Goal: Task Accomplishment & Management: Use online tool/utility

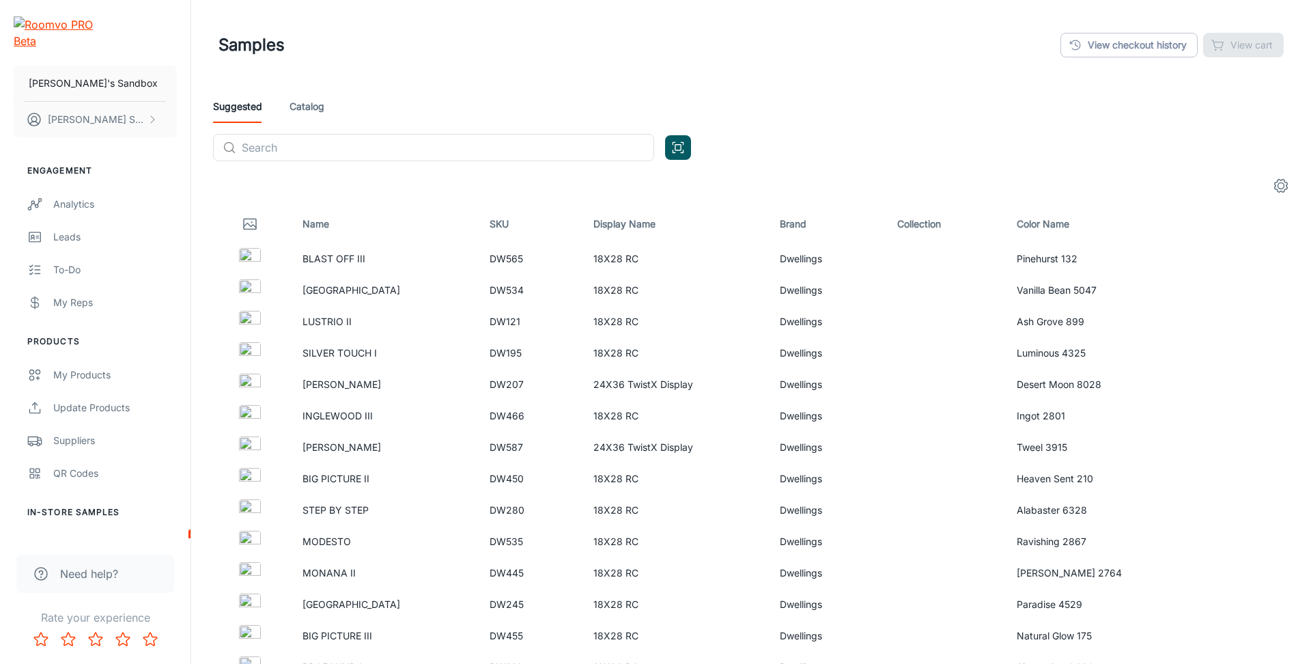
click at [1277, 181] on icon "settings" at bounding box center [1281, 185] width 16 height 16
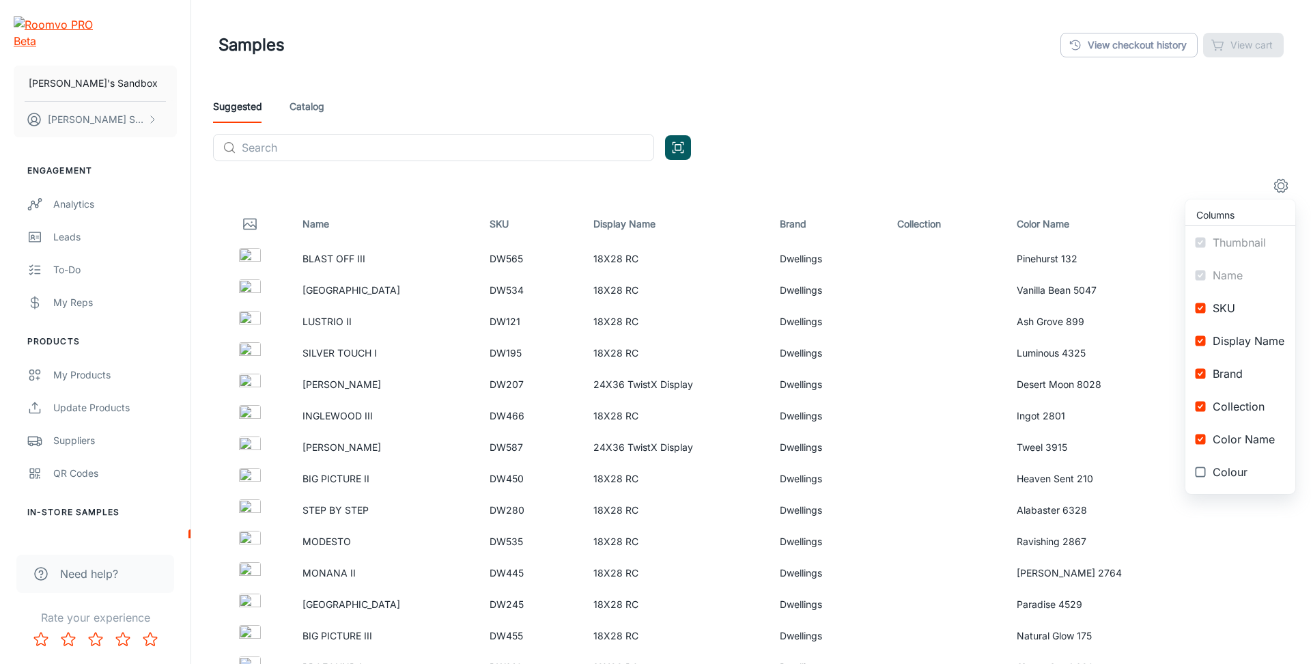
click at [1239, 311] on span "SKU" at bounding box center [1248, 308] width 72 height 16
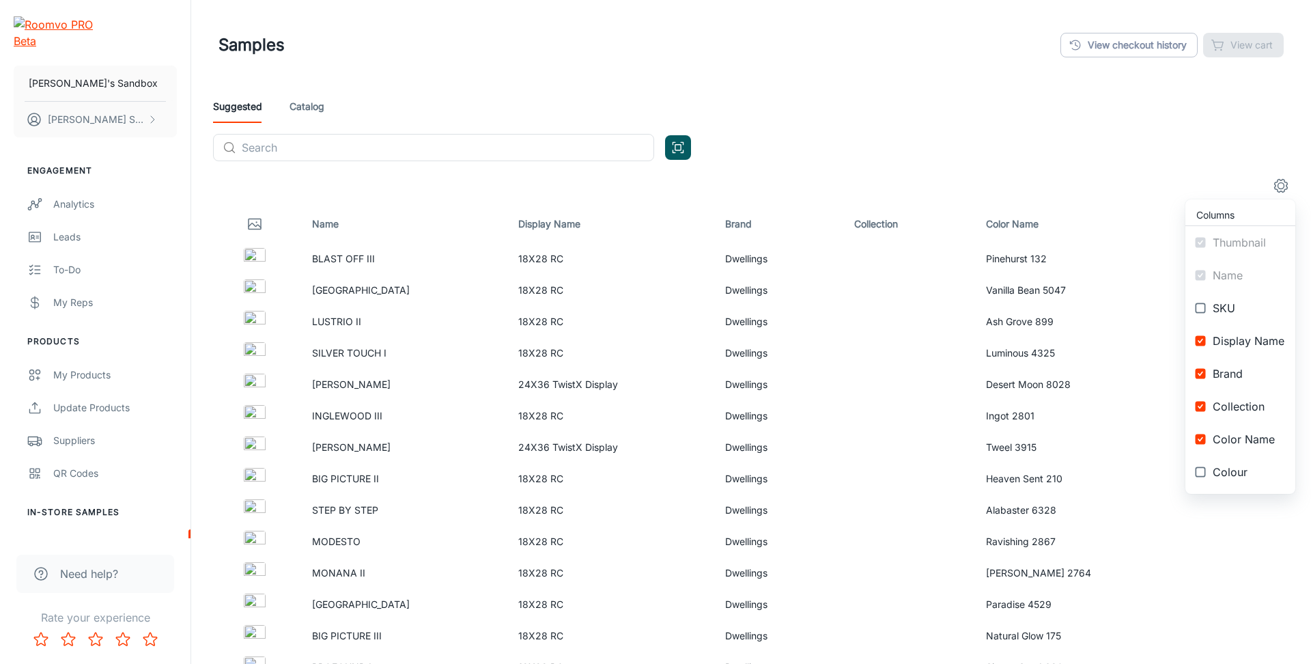
click at [1240, 308] on span "SKU" at bounding box center [1248, 308] width 72 height 16
checkbox input "true"
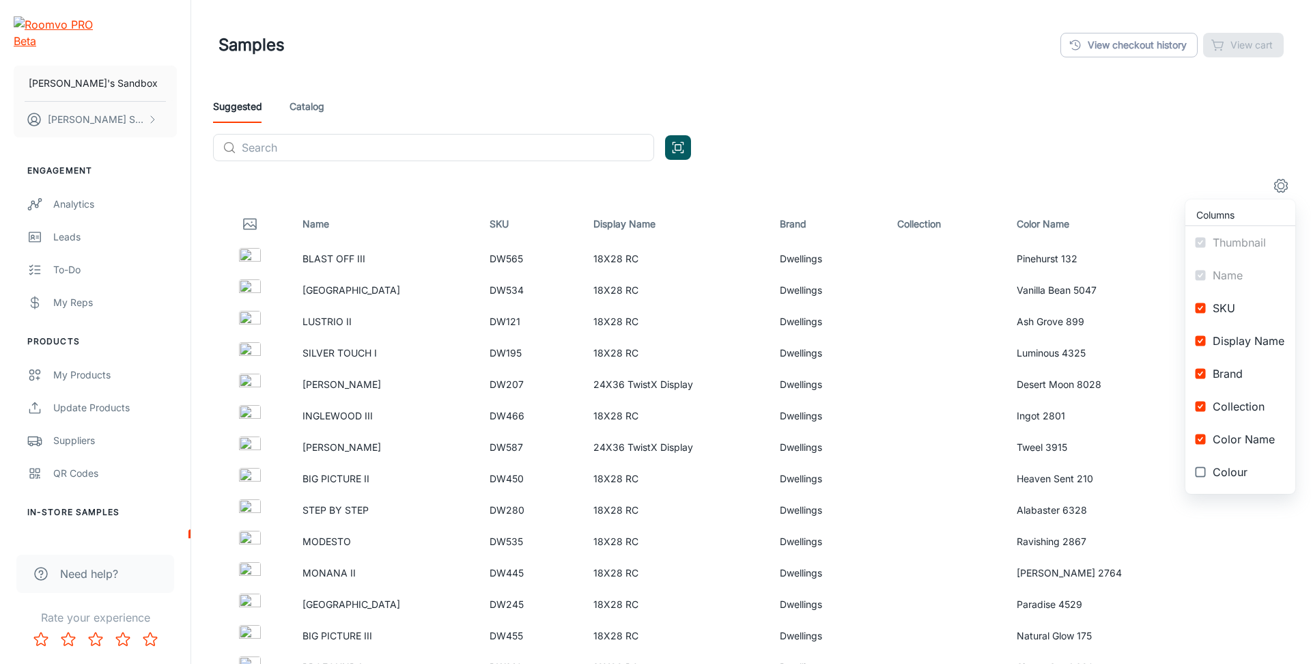
click at [1241, 337] on span "Display Name" at bounding box center [1248, 340] width 72 height 16
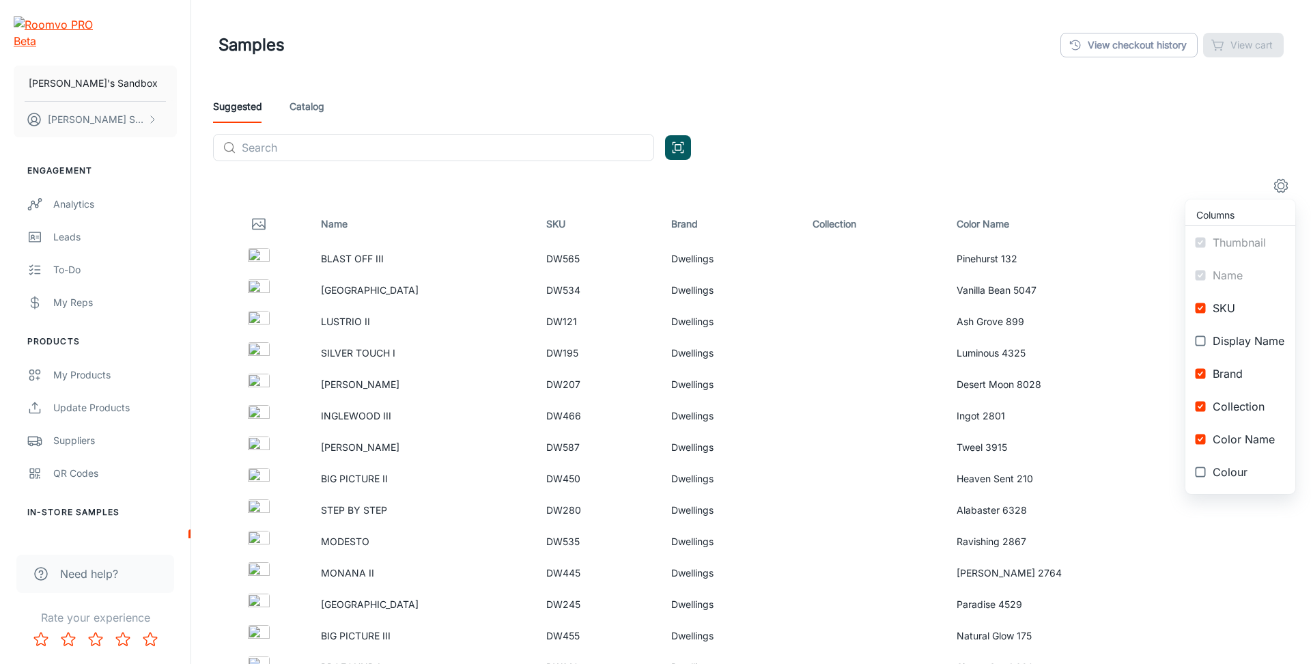
click at [1241, 337] on span "Display Name" at bounding box center [1248, 340] width 72 height 16
checkbox input "true"
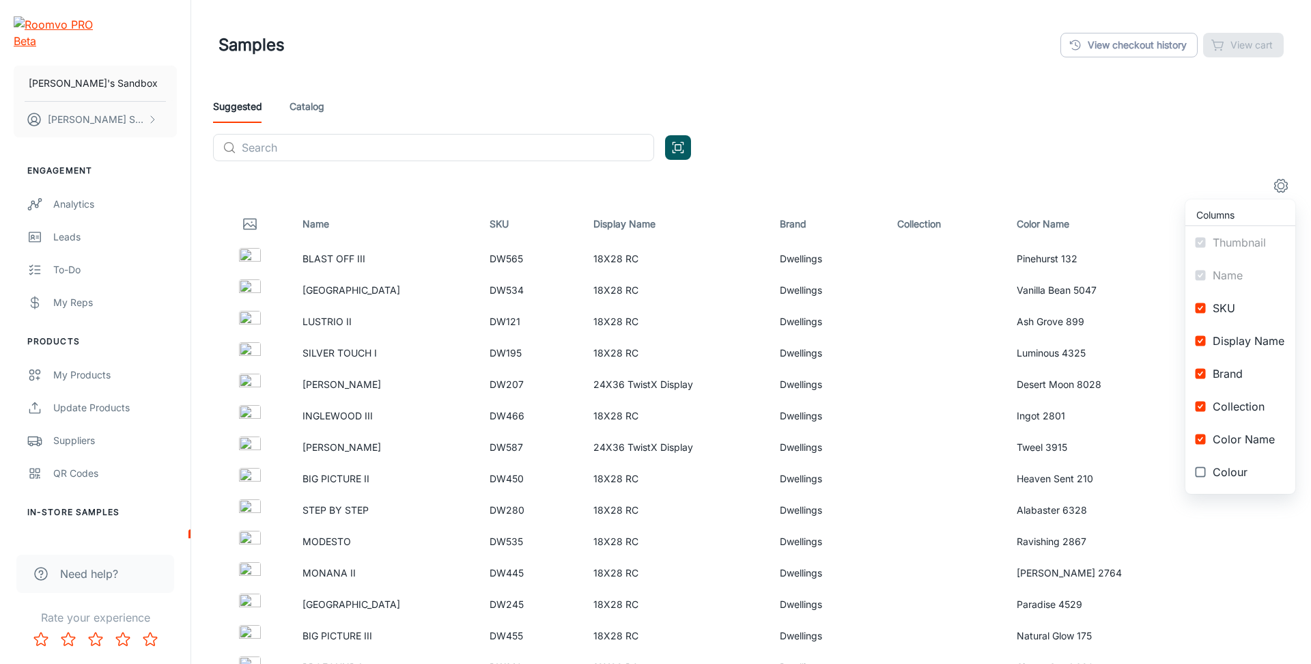
click at [1247, 368] on span "Brand" at bounding box center [1248, 373] width 72 height 16
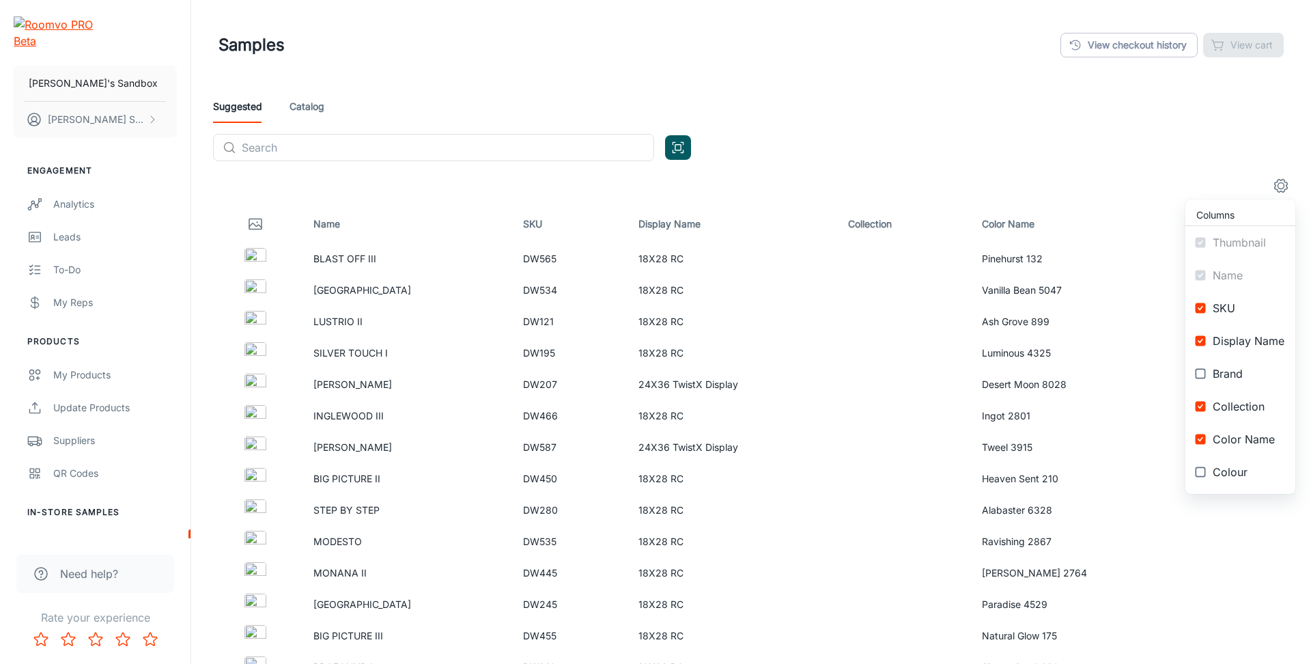
click at [1240, 376] on span "Brand" at bounding box center [1248, 373] width 72 height 16
checkbox input "true"
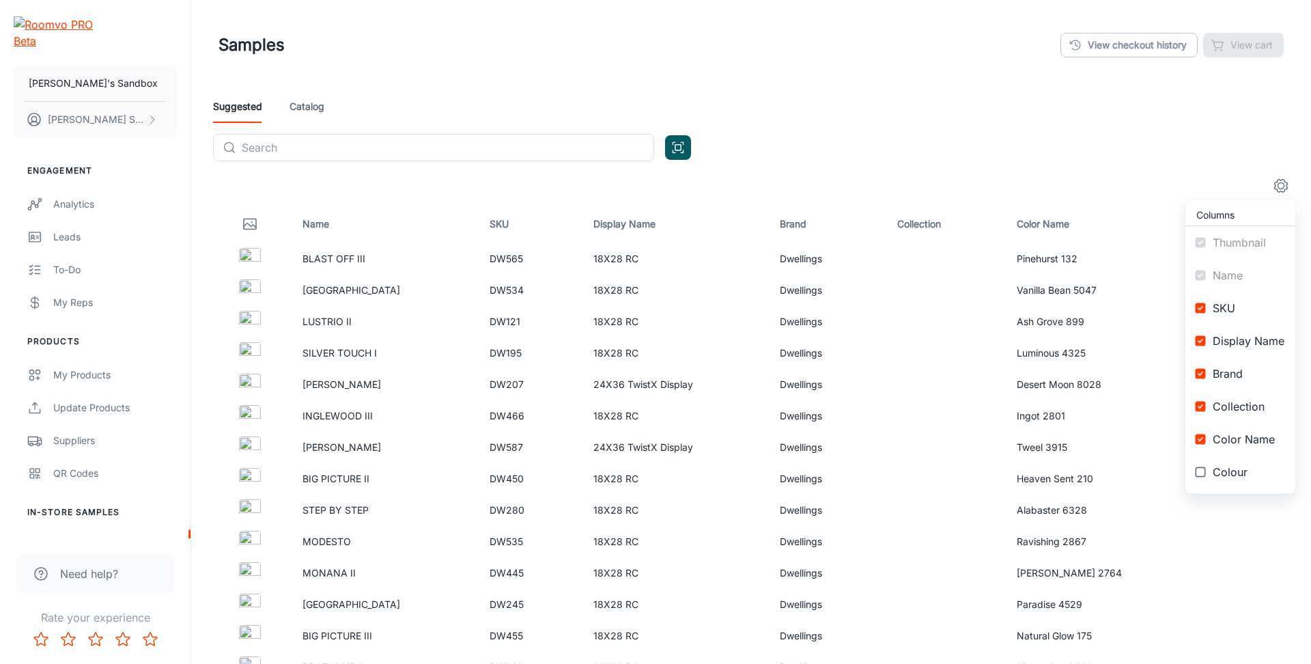
click at [1223, 410] on span "Collection" at bounding box center [1248, 406] width 72 height 16
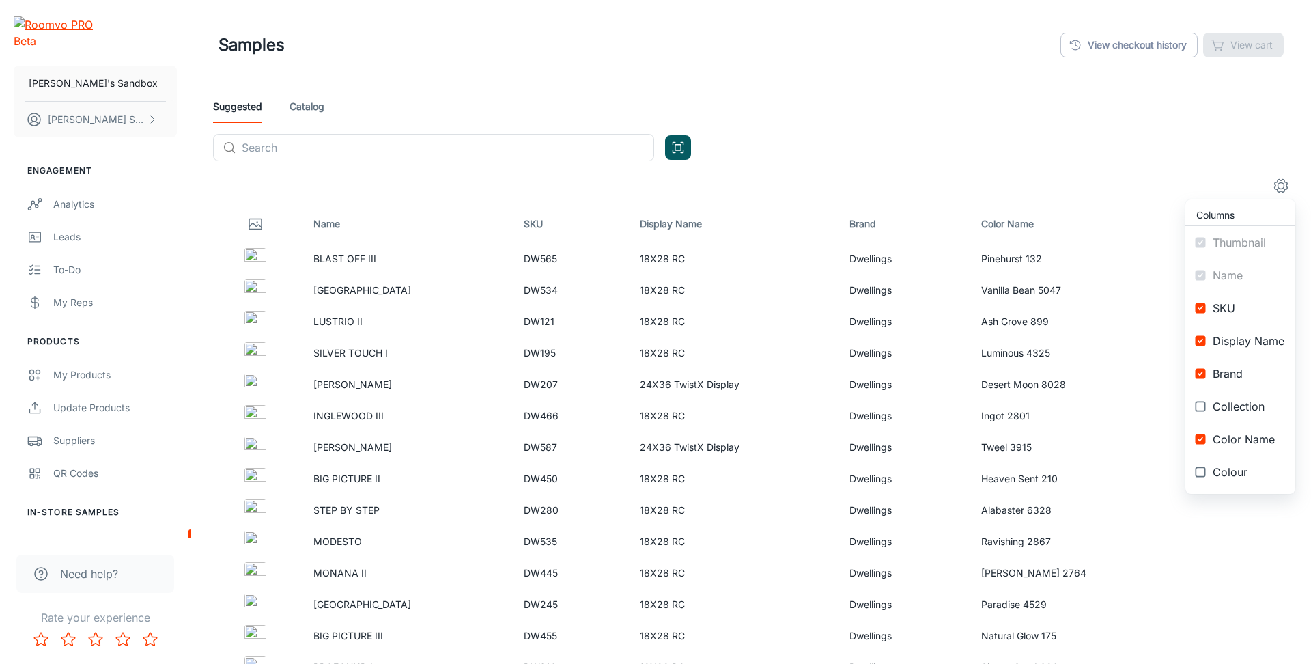
click at [1223, 409] on span "Collection" at bounding box center [1248, 406] width 72 height 16
checkbox input "true"
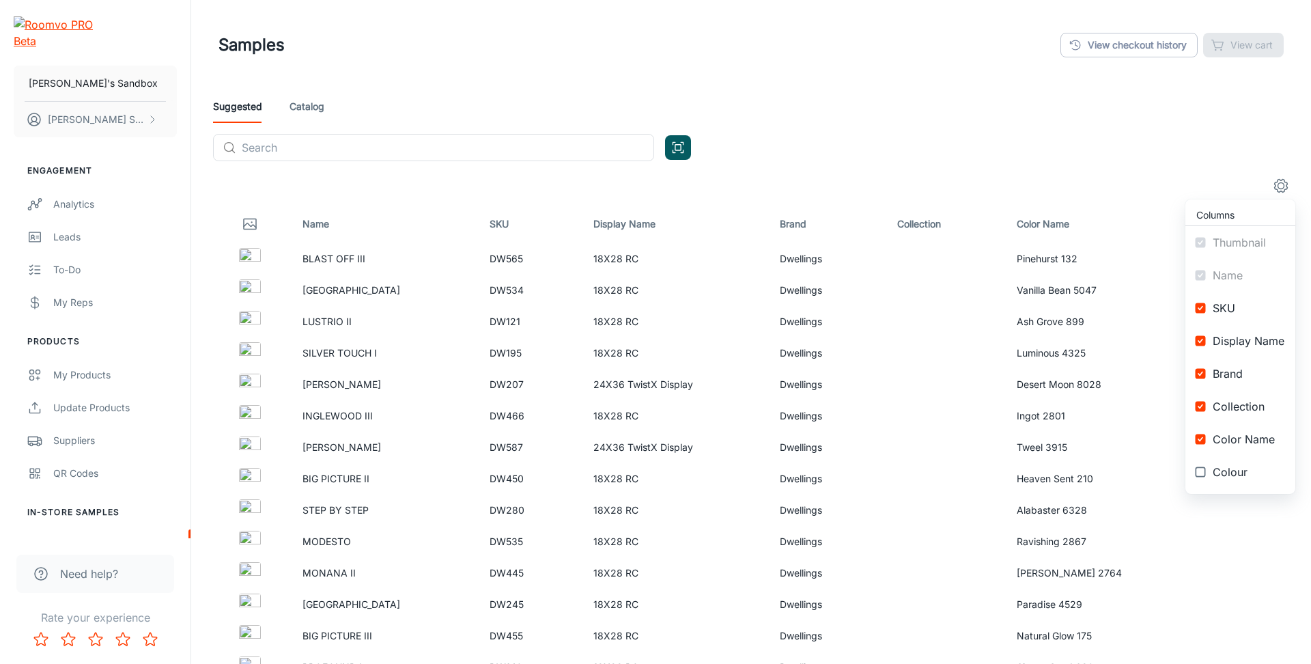
click at [1242, 443] on span "Color Name" at bounding box center [1248, 439] width 72 height 16
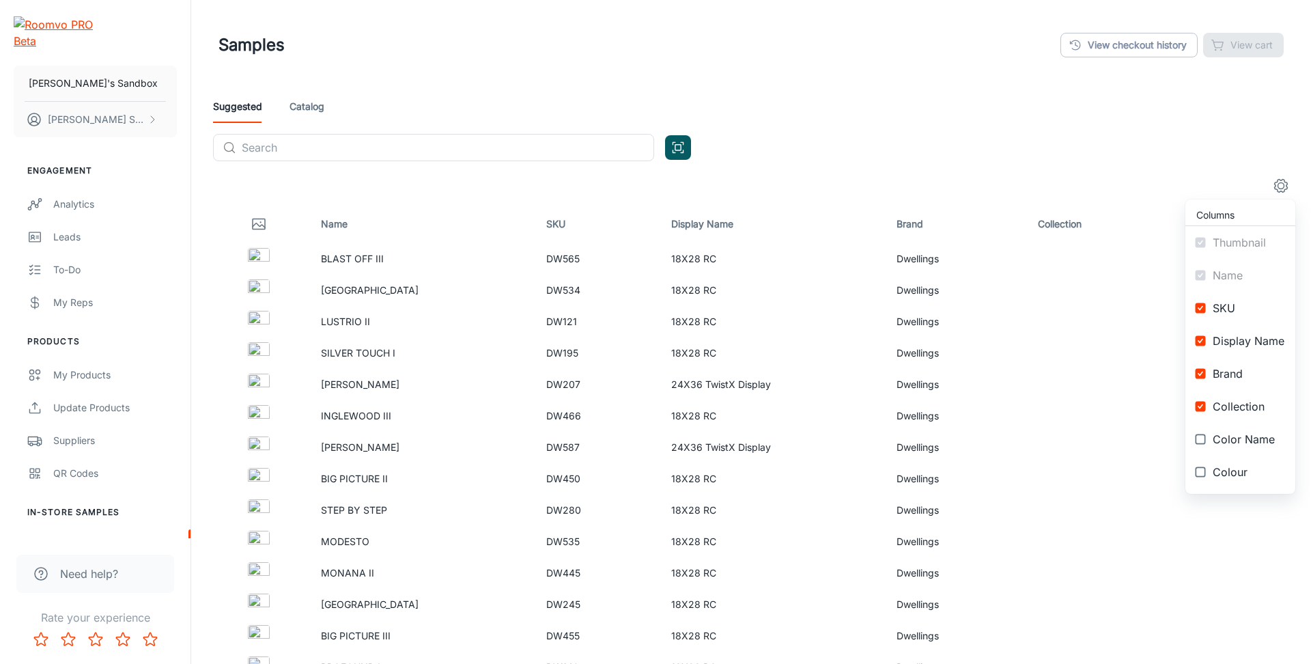
click at [1242, 443] on span "Color Name" at bounding box center [1248, 439] width 72 height 16
checkbox input "true"
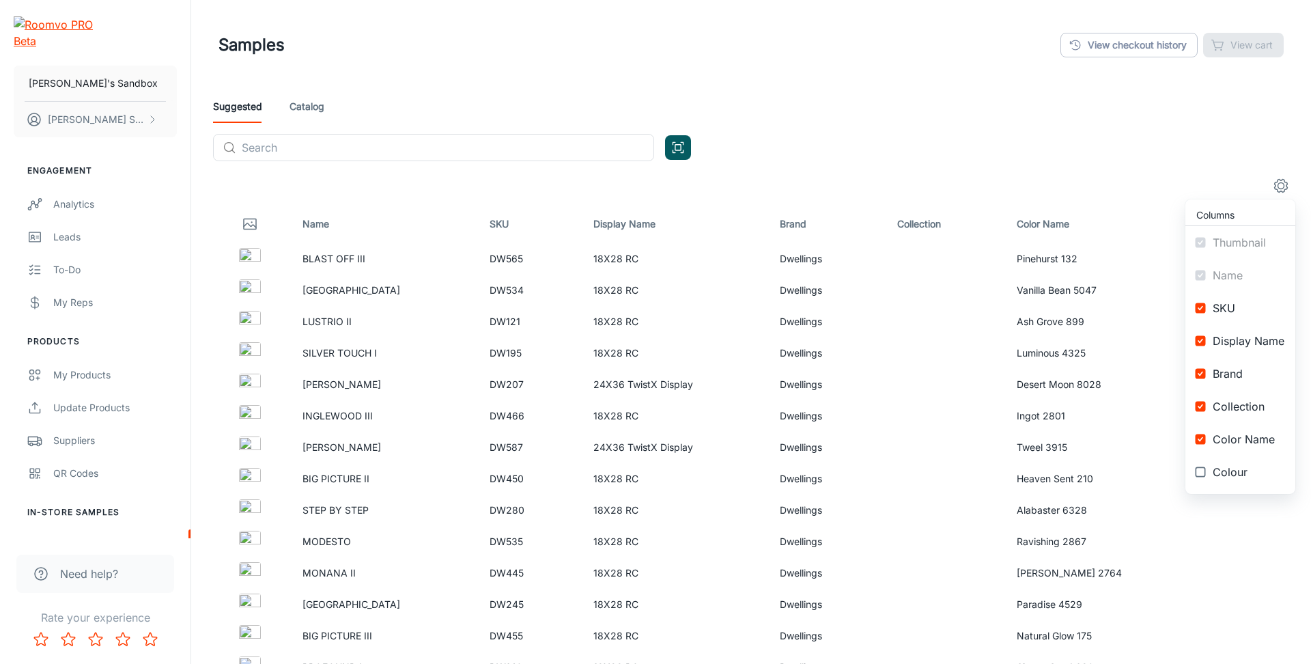
click at [316, 108] on div at bounding box center [655, 332] width 1311 height 664
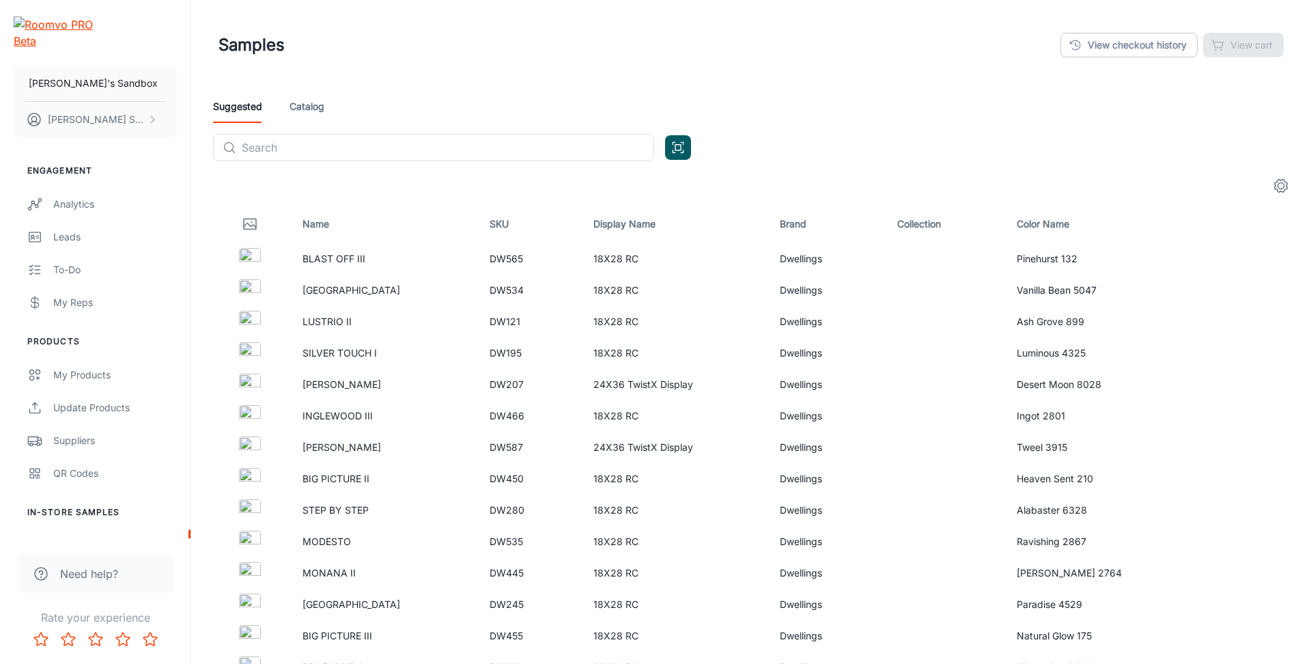
click at [316, 108] on div "Columns Thumbnail Name SKU Display Name Brand Collection Color Name Colour" at bounding box center [655, 332] width 1311 height 664
click at [316, 108] on link "Catalog" at bounding box center [306, 106] width 35 height 33
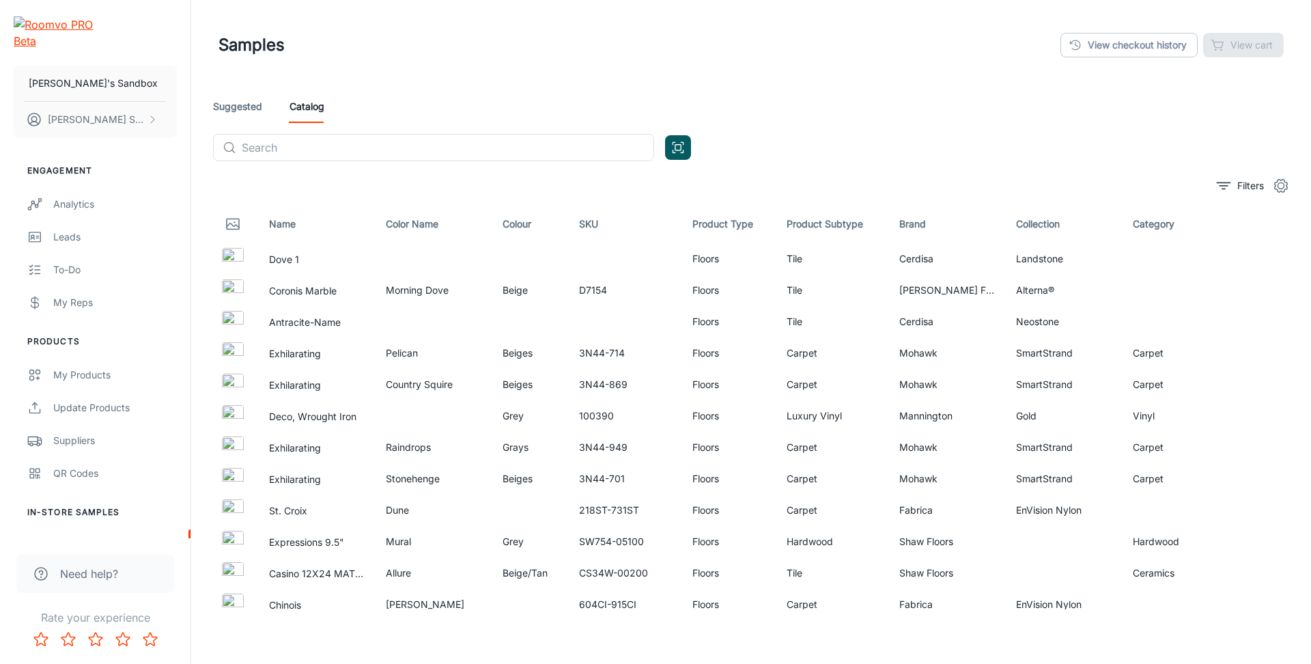
click at [255, 100] on link "Suggested" at bounding box center [237, 106] width 49 height 33
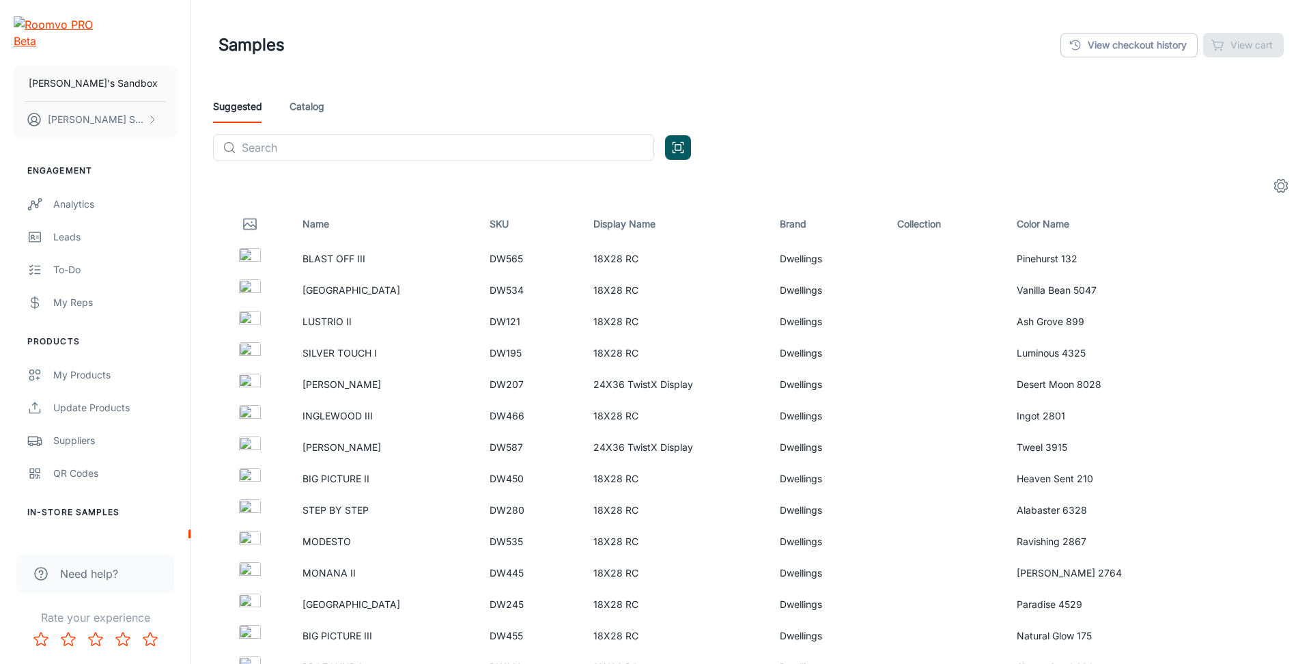
click at [1275, 188] on icon "settings" at bounding box center [1281, 186] width 13 height 13
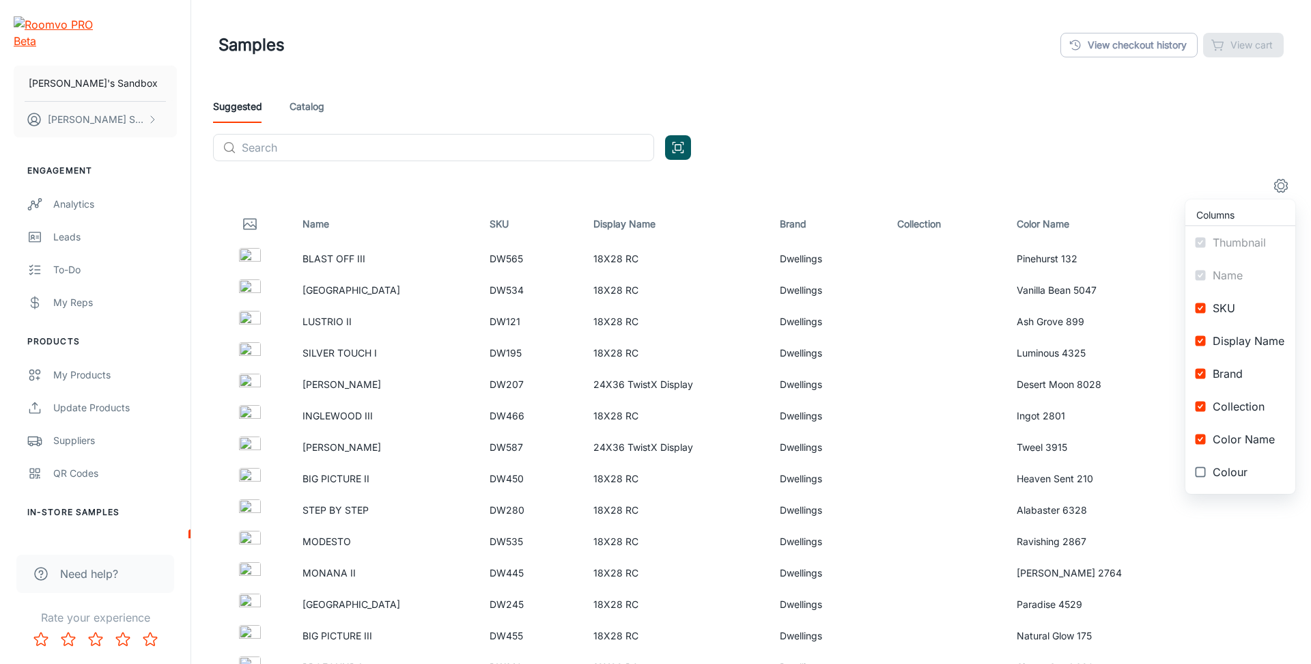
click at [1255, 477] on span "Colour" at bounding box center [1248, 472] width 72 height 16
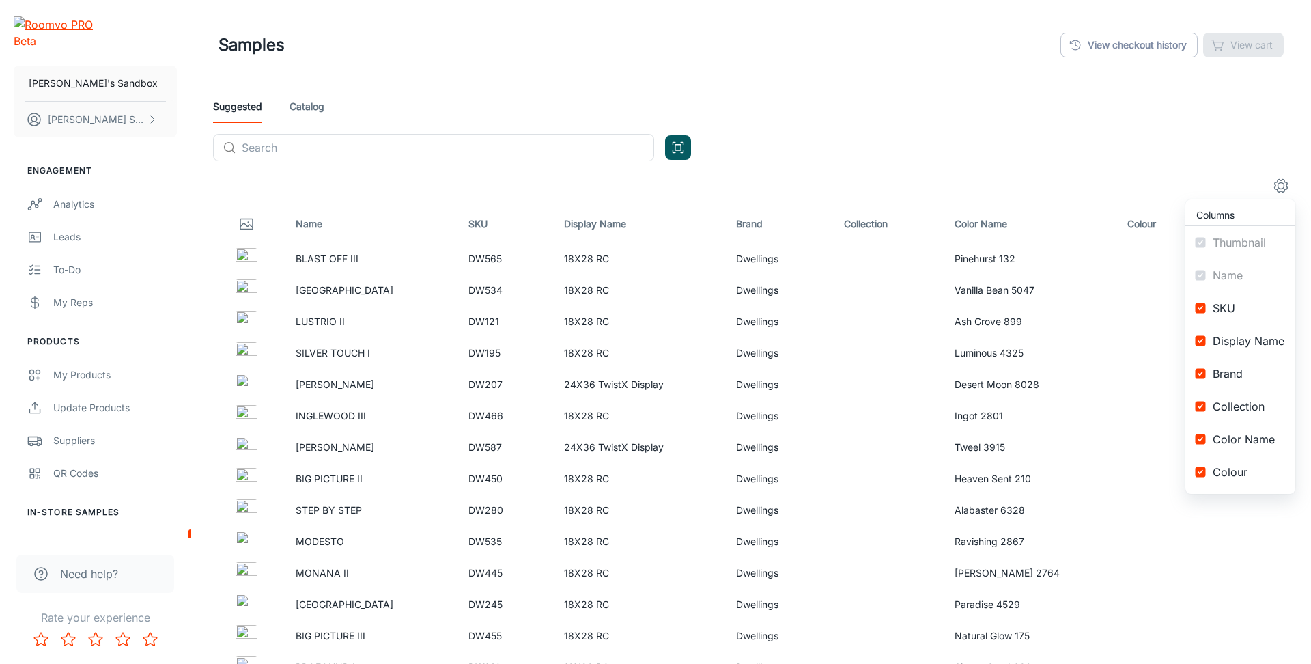
click at [1255, 477] on span "Colour" at bounding box center [1248, 472] width 72 height 16
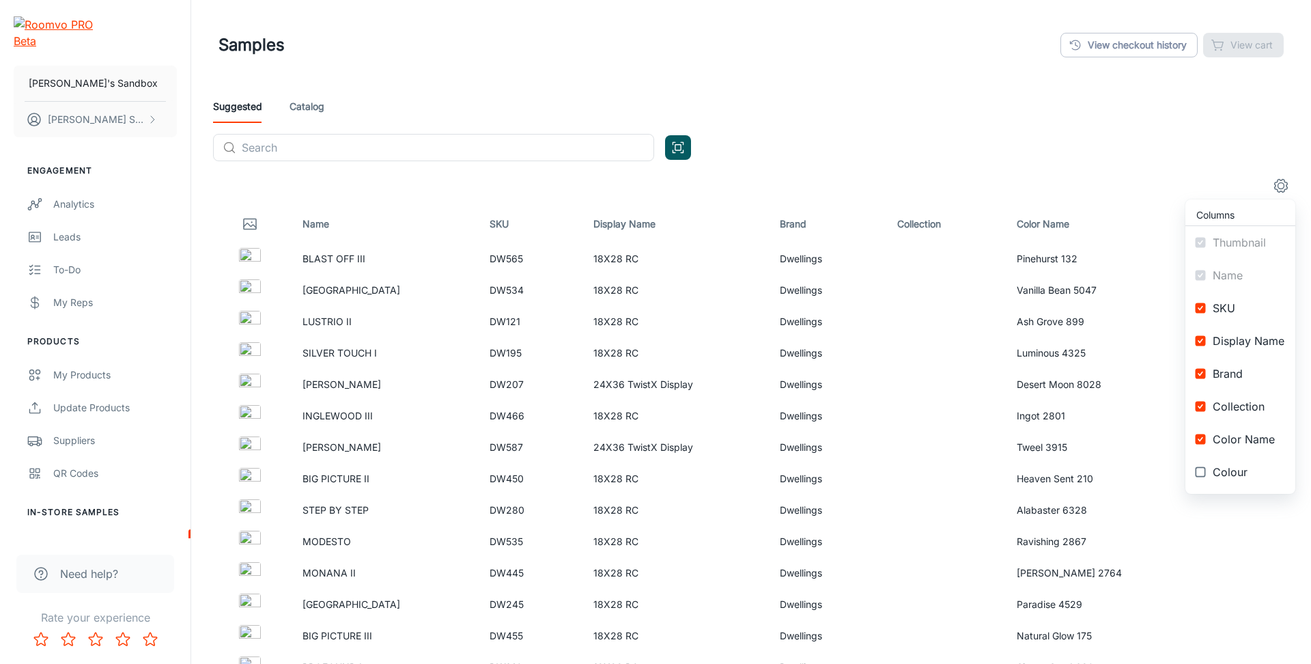
click at [1255, 477] on span "Colour" at bounding box center [1248, 472] width 72 height 16
checkbox input "true"
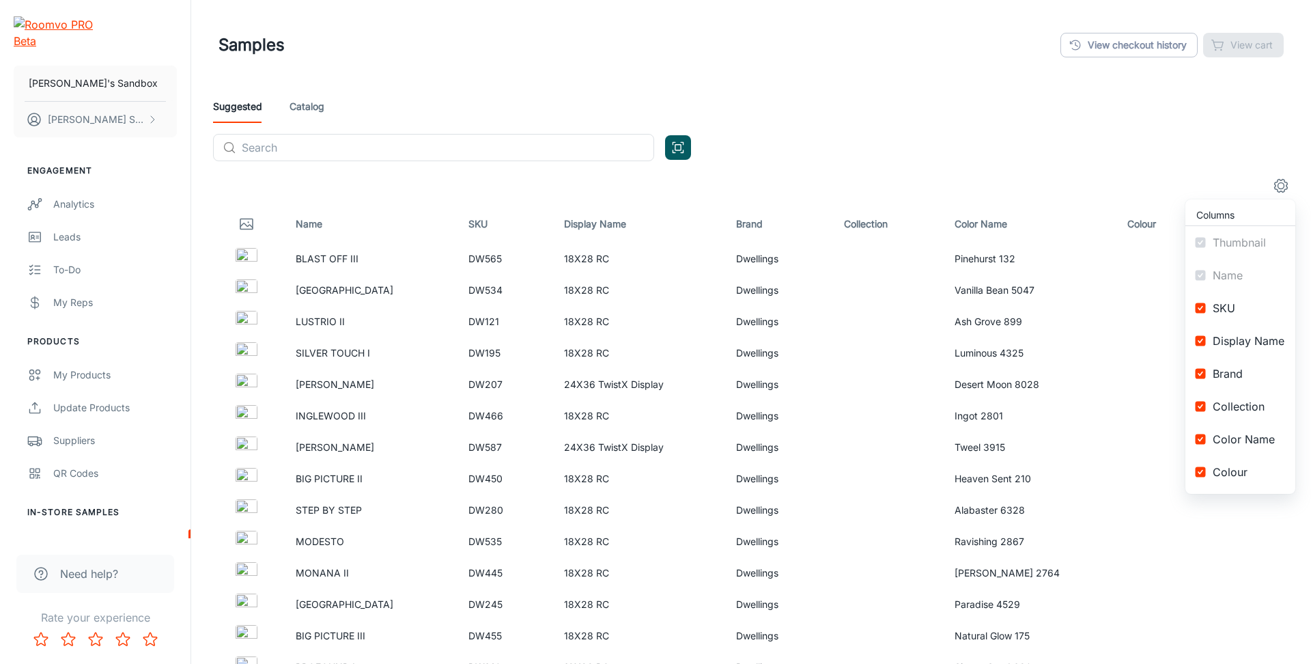
click at [1277, 180] on div at bounding box center [655, 332] width 1311 height 664
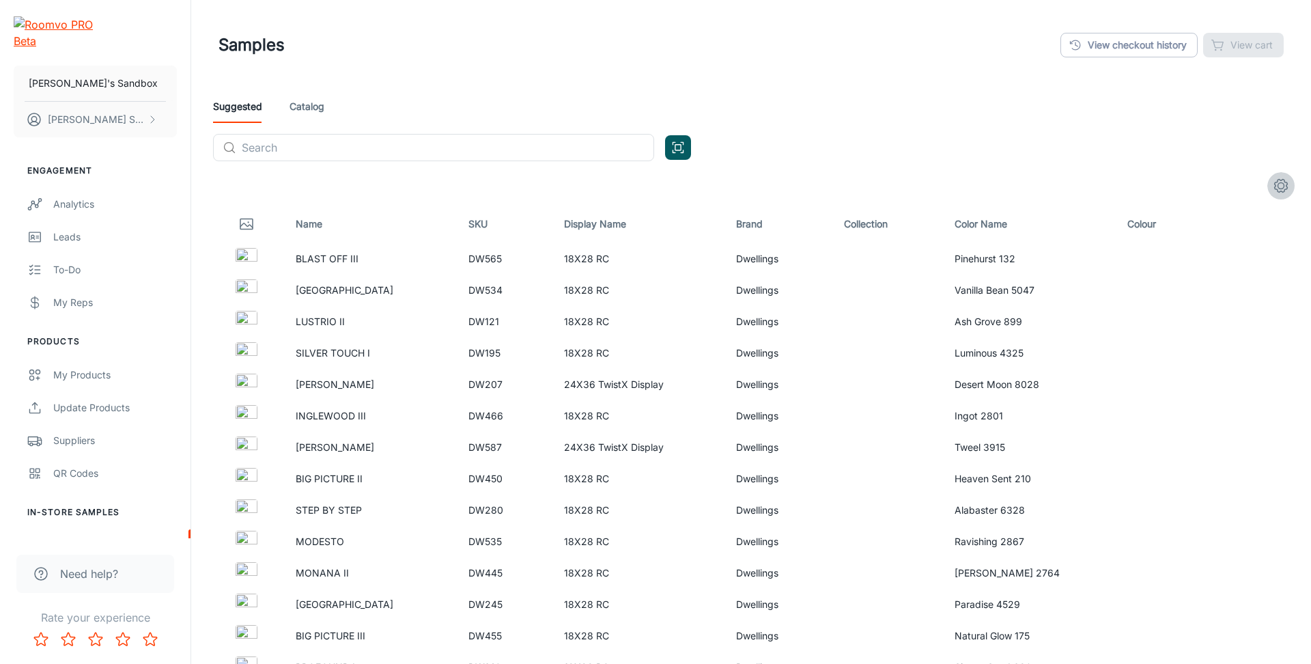
click at [1279, 183] on circle "settings" at bounding box center [1281, 186] width 6 height 6
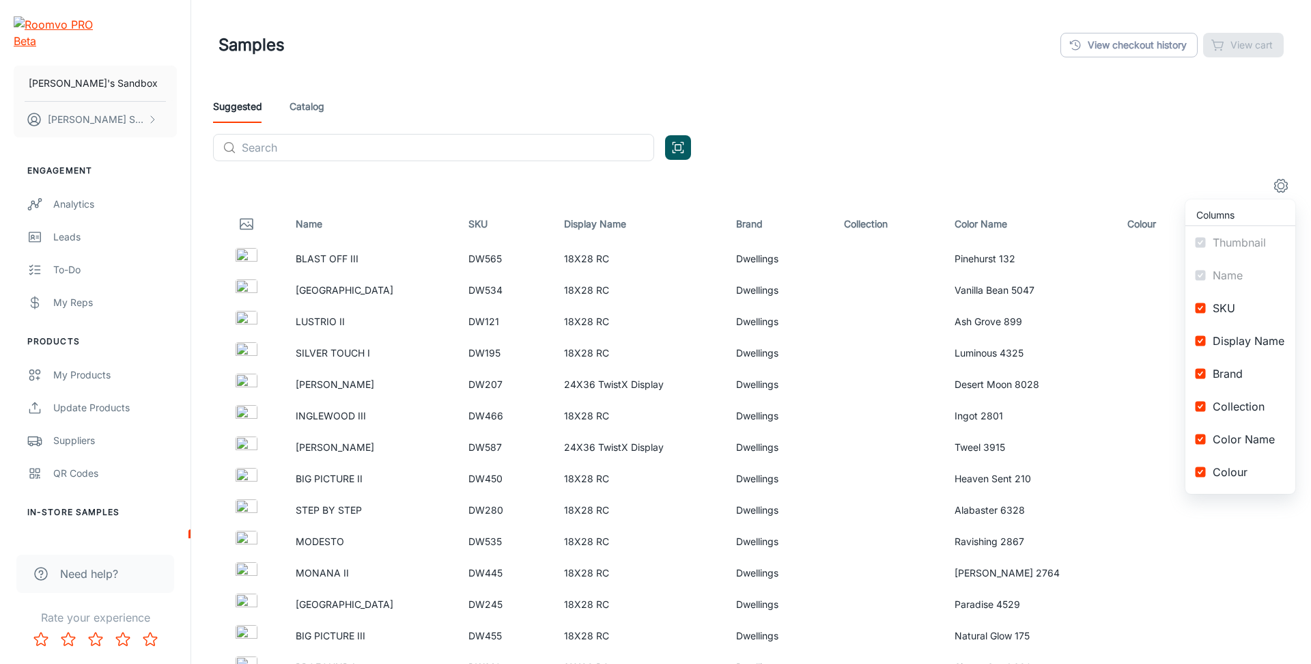
click at [1228, 474] on span "Colour" at bounding box center [1248, 472] width 72 height 16
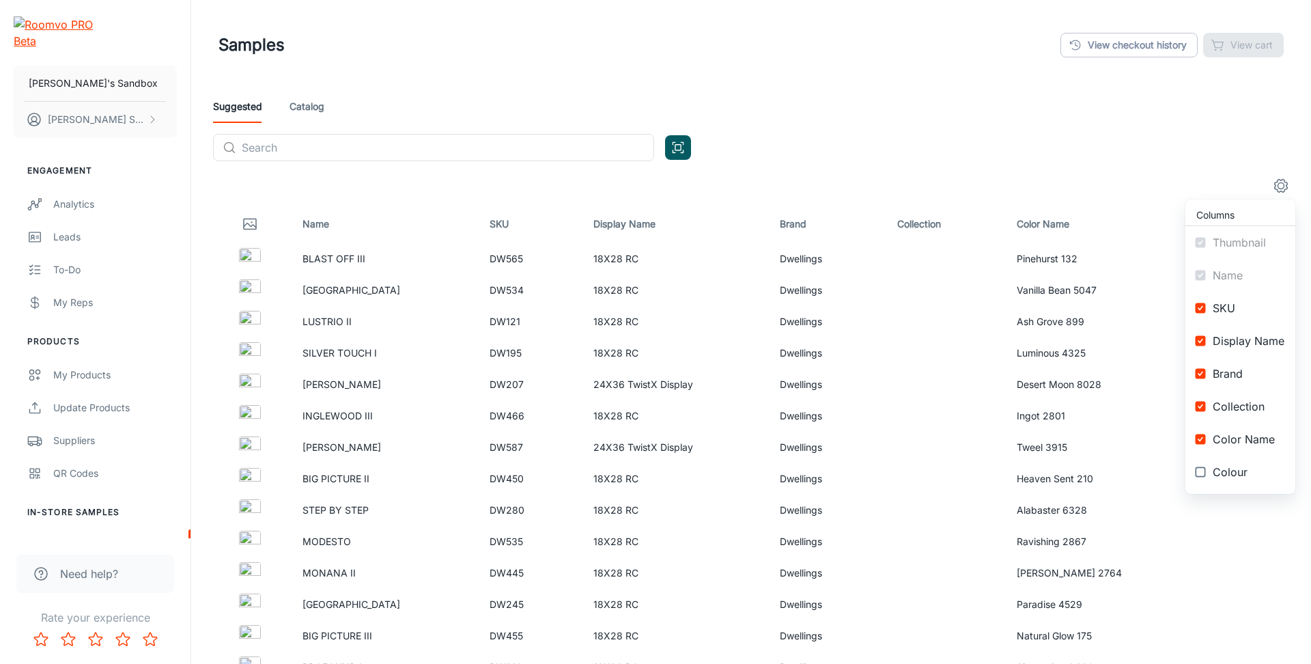
click at [1229, 474] on span "Colour" at bounding box center [1248, 472] width 72 height 16
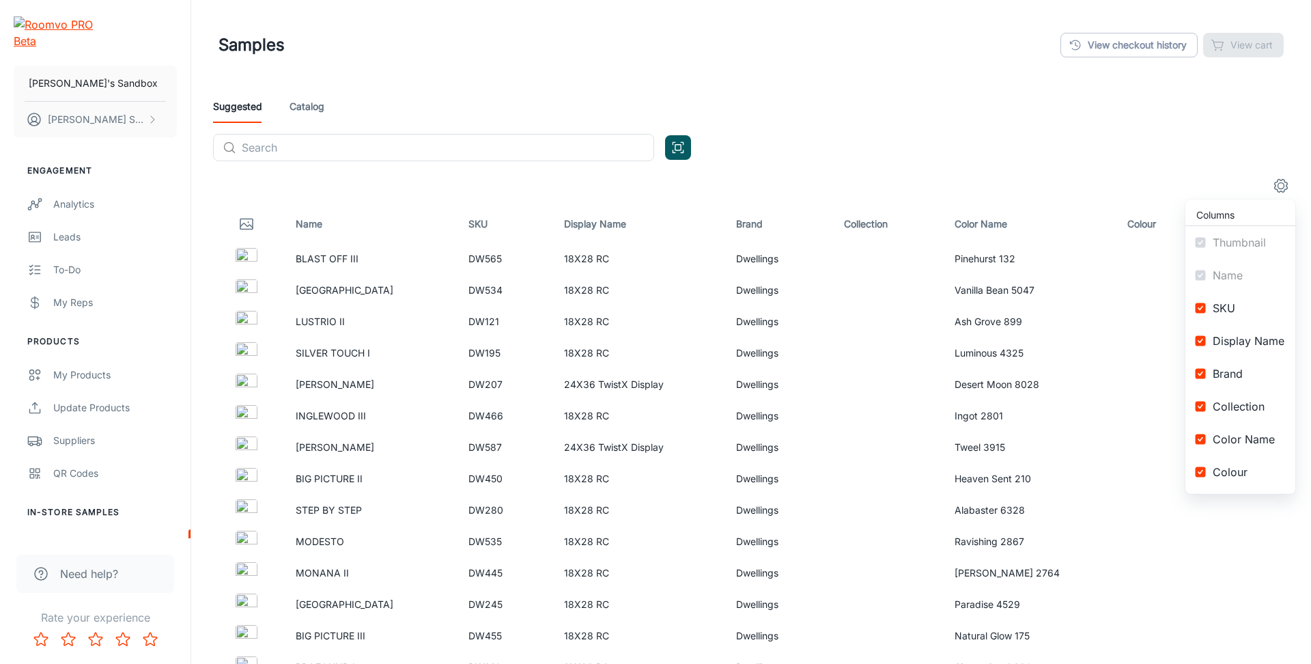
click at [1229, 474] on span "Colour" at bounding box center [1248, 472] width 72 height 16
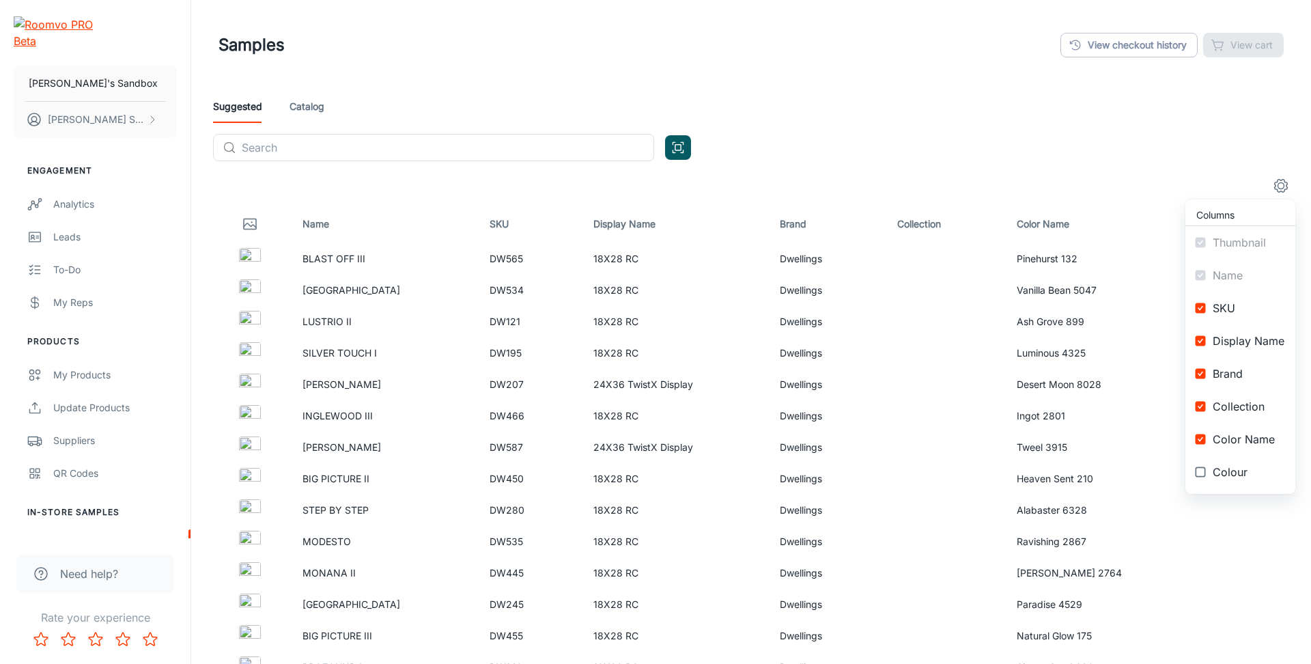
click at [1272, 474] on span "Colour" at bounding box center [1248, 472] width 72 height 16
checkbox input "true"
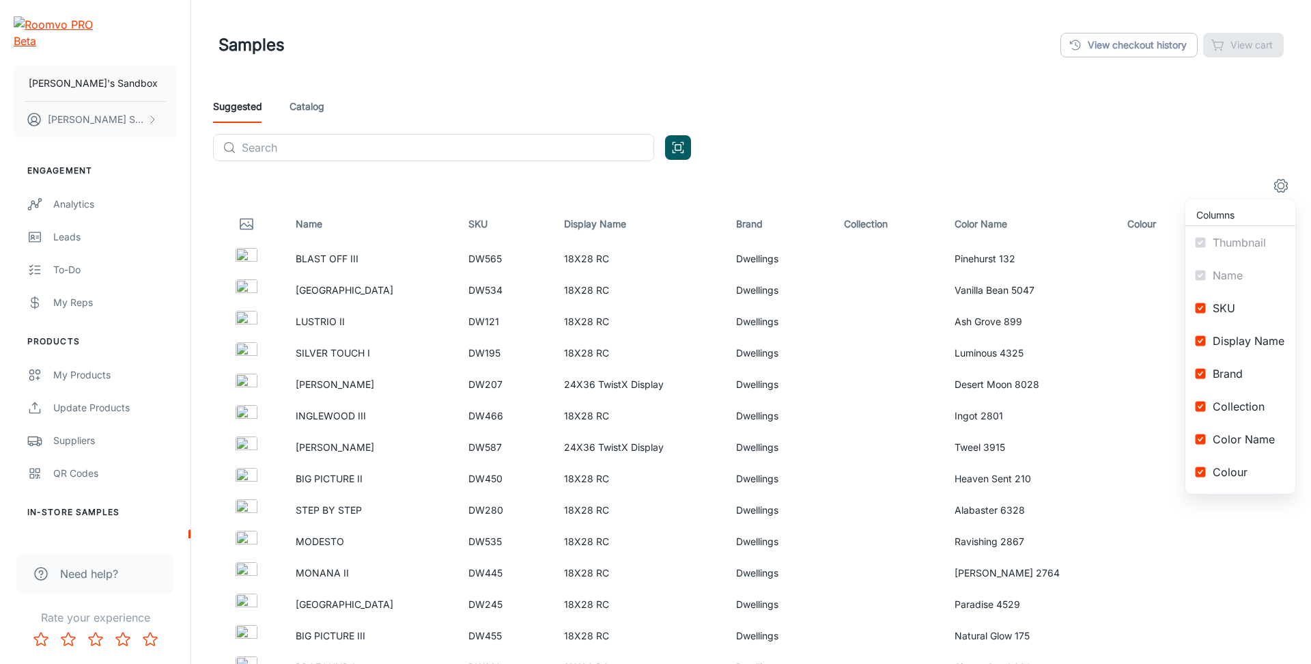
click at [1278, 189] on div at bounding box center [655, 332] width 1311 height 664
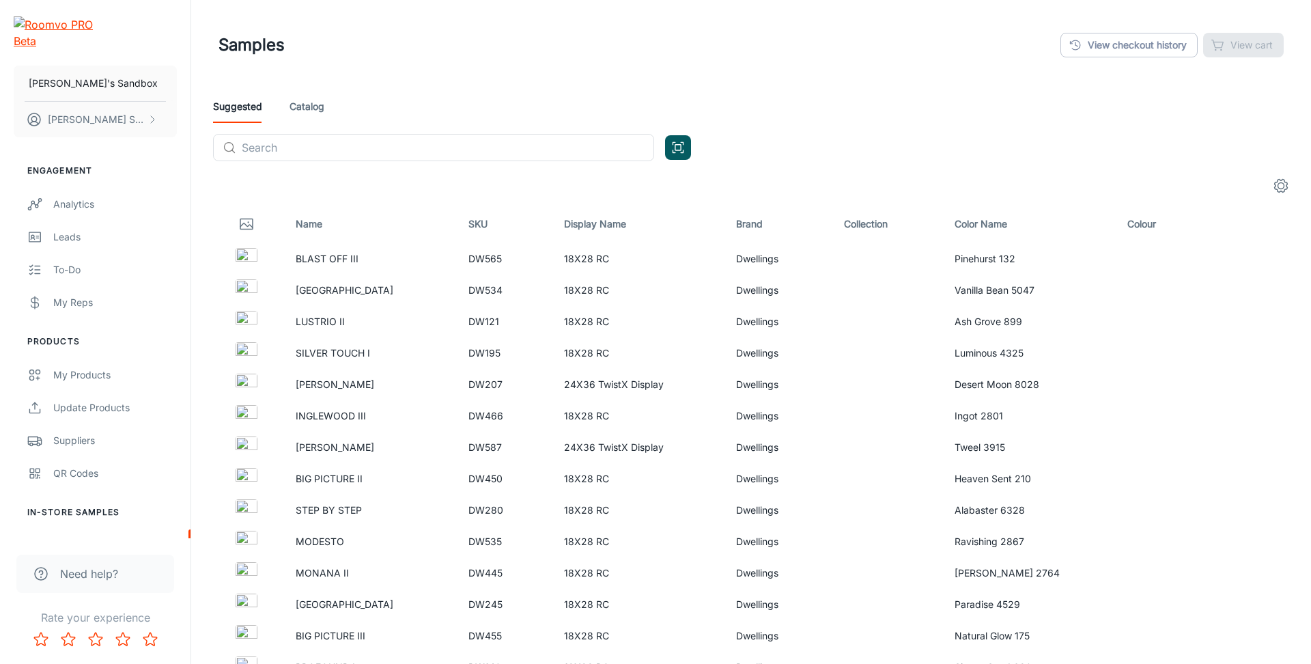
click at [1278, 189] on icon "settings" at bounding box center [1281, 185] width 16 height 16
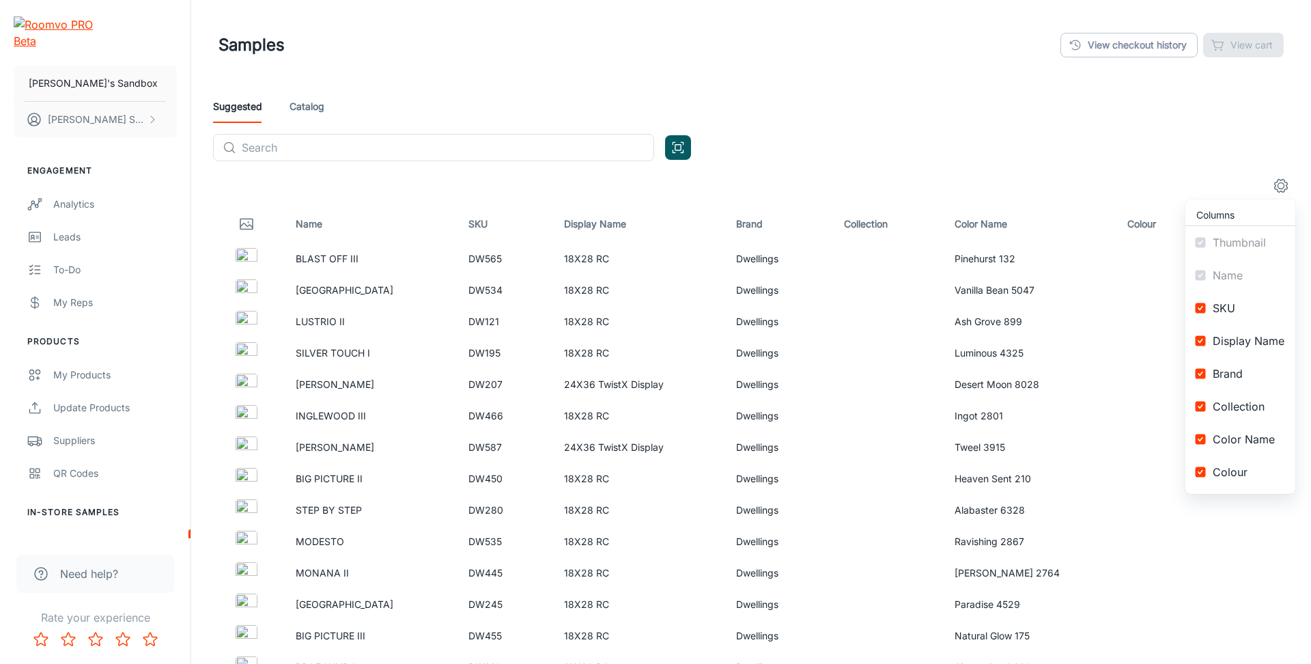
click at [1278, 189] on div at bounding box center [655, 332] width 1311 height 664
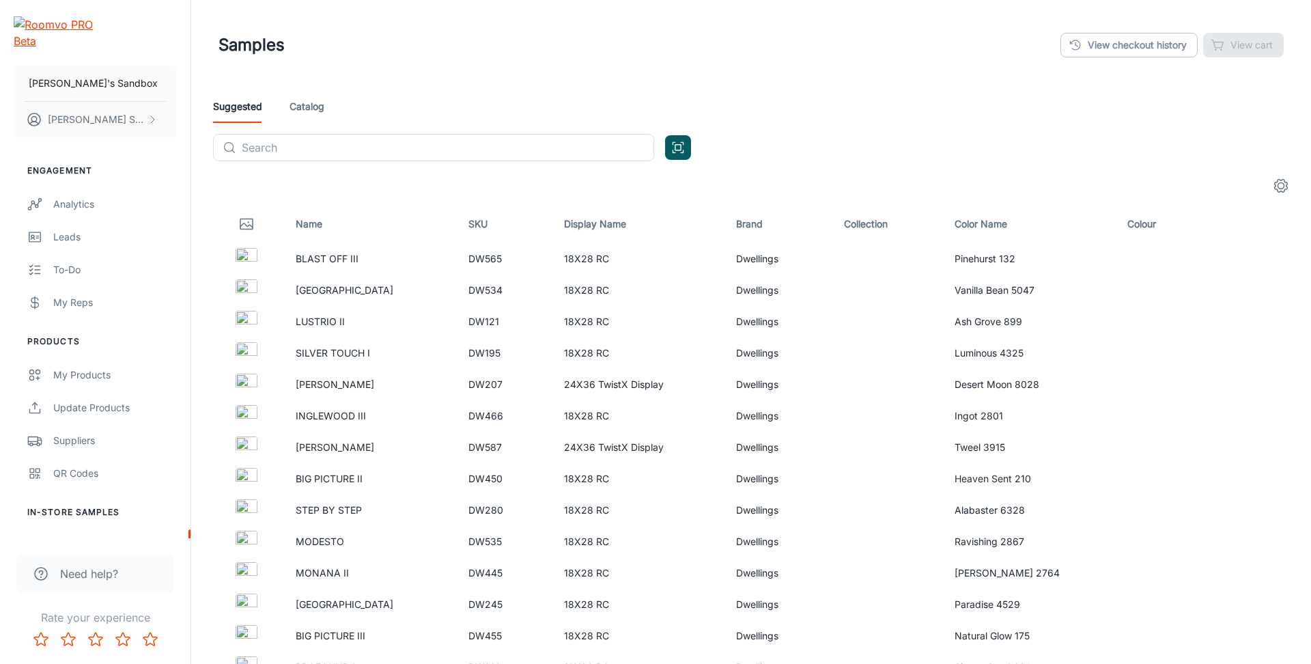
click at [1178, 122] on div "Suggested Catalog" at bounding box center [751, 106] width 1076 height 33
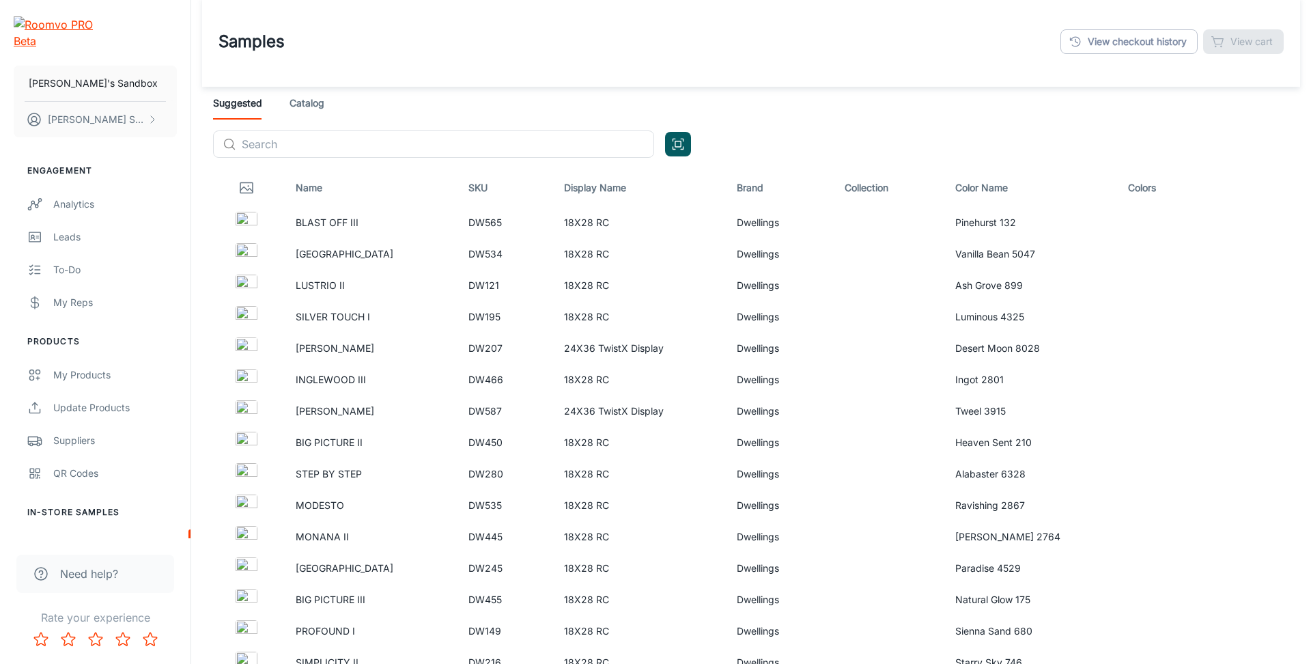
scroll to position [4, 0]
click at [1195, 139] on div "Suggested Catalog ​ ​" at bounding box center [751, 127] width 1098 height 82
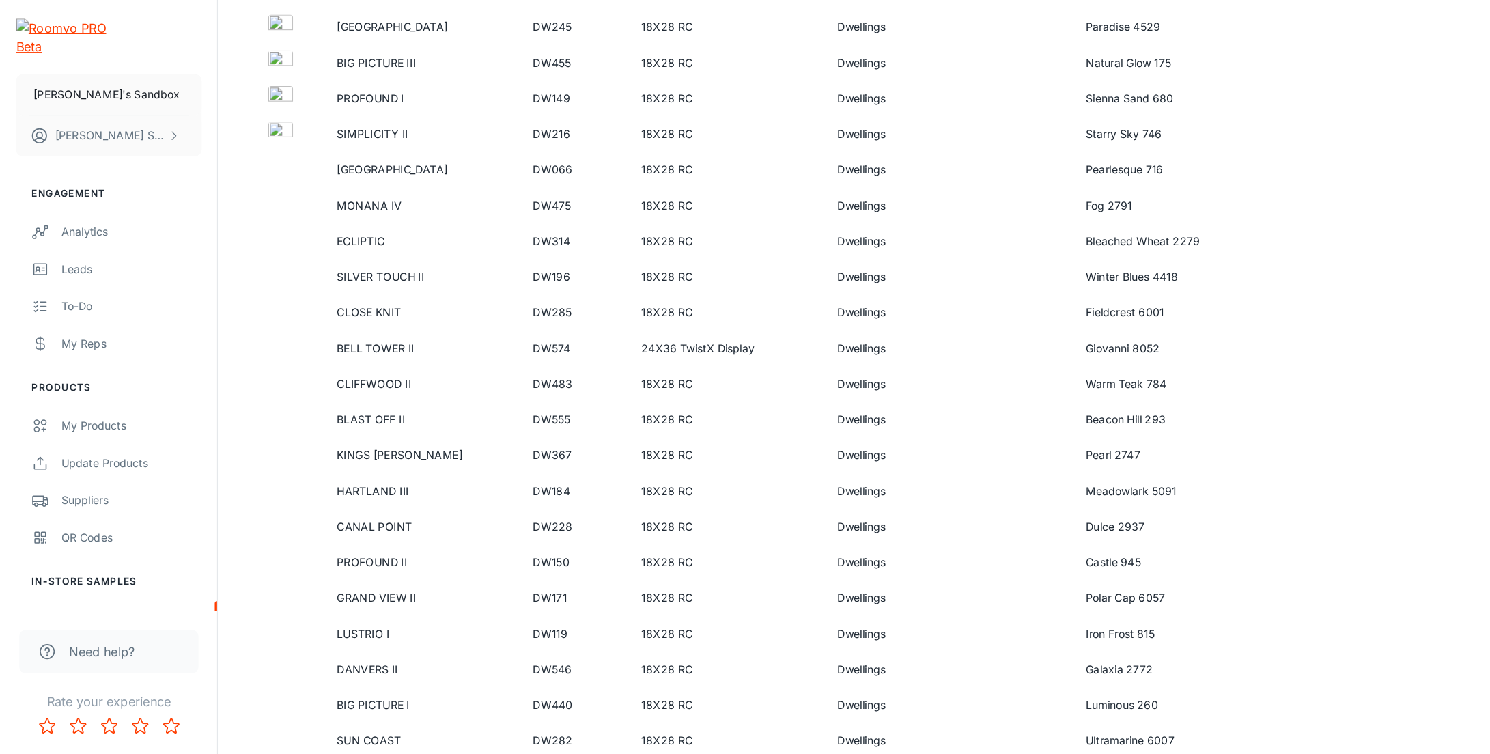
scroll to position [0, 0]
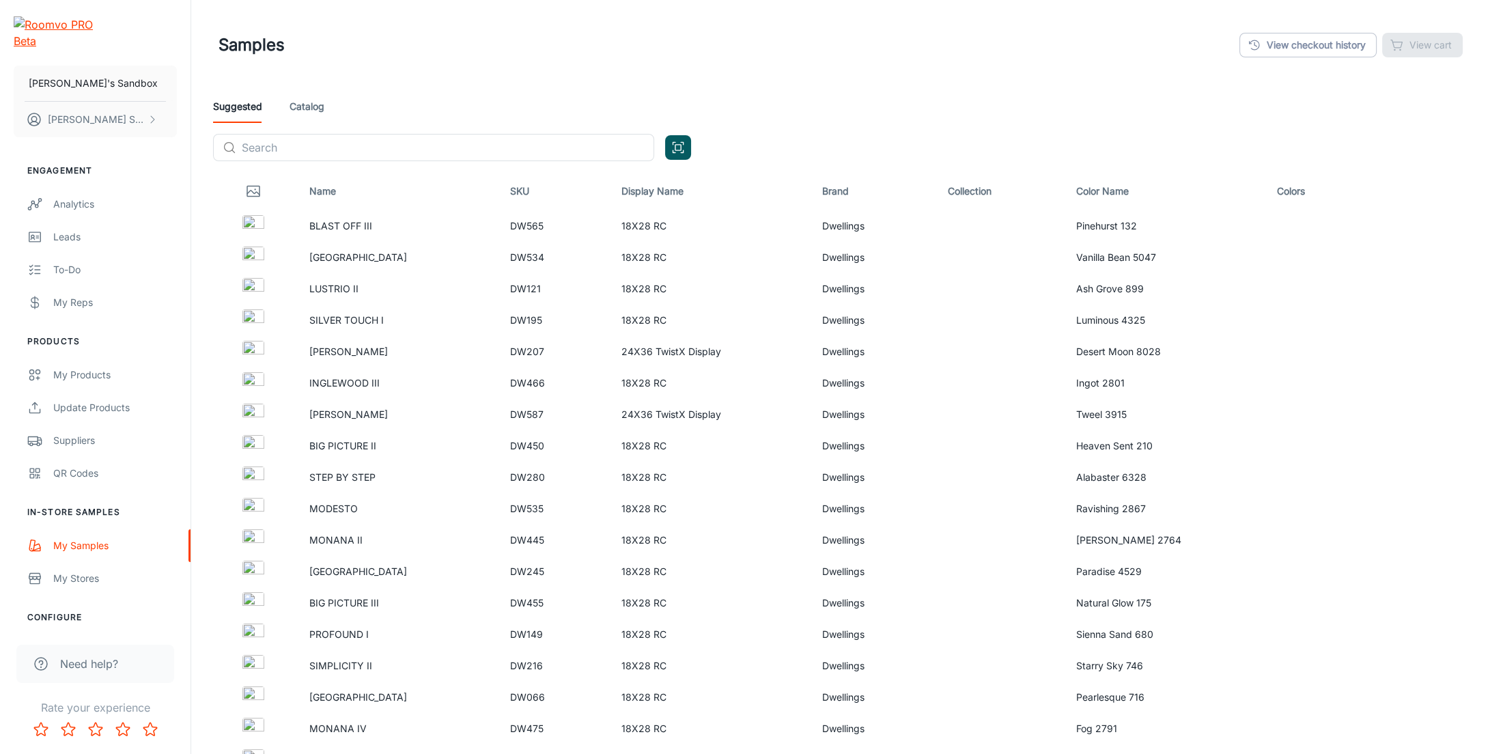
click at [1310, 182] on th "Colors" at bounding box center [1315, 191] width 98 height 38
